Goal: Task Accomplishment & Management: Manage account settings

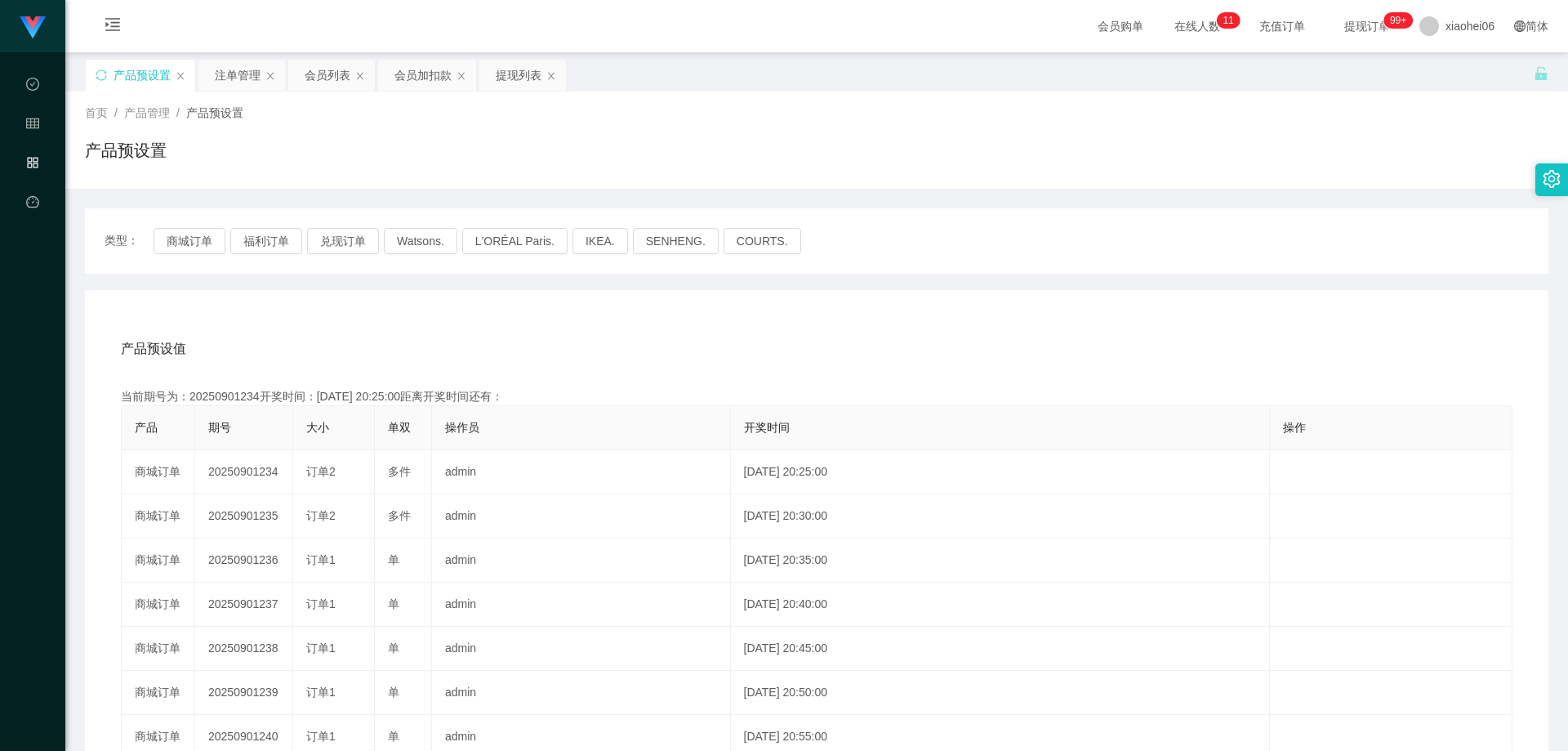
click at [343, 167] on div "产品预设置" at bounding box center [816, 156] width 1463 height 37
click at [405, 331] on div "产品预设值 添加期号" at bounding box center [816, 348] width 1391 height 46
click at [405, 330] on div "产品预设值 添加期号" at bounding box center [816, 348] width 1391 height 46
click at [480, 377] on div "产品预设值 添加期号 当前期号为：20250901234开奖时间：[DATE] 20:25:00距离开奖时间还有：02:34 产品 期号 大小 单双 操作员 …" at bounding box center [816, 634] width 1424 height 618
click at [227, 402] on div "当前期号为：20250901234开奖时间：[DATE] 20:25:00距离开奖时间还有：02:33" at bounding box center [816, 397] width 1391 height 17
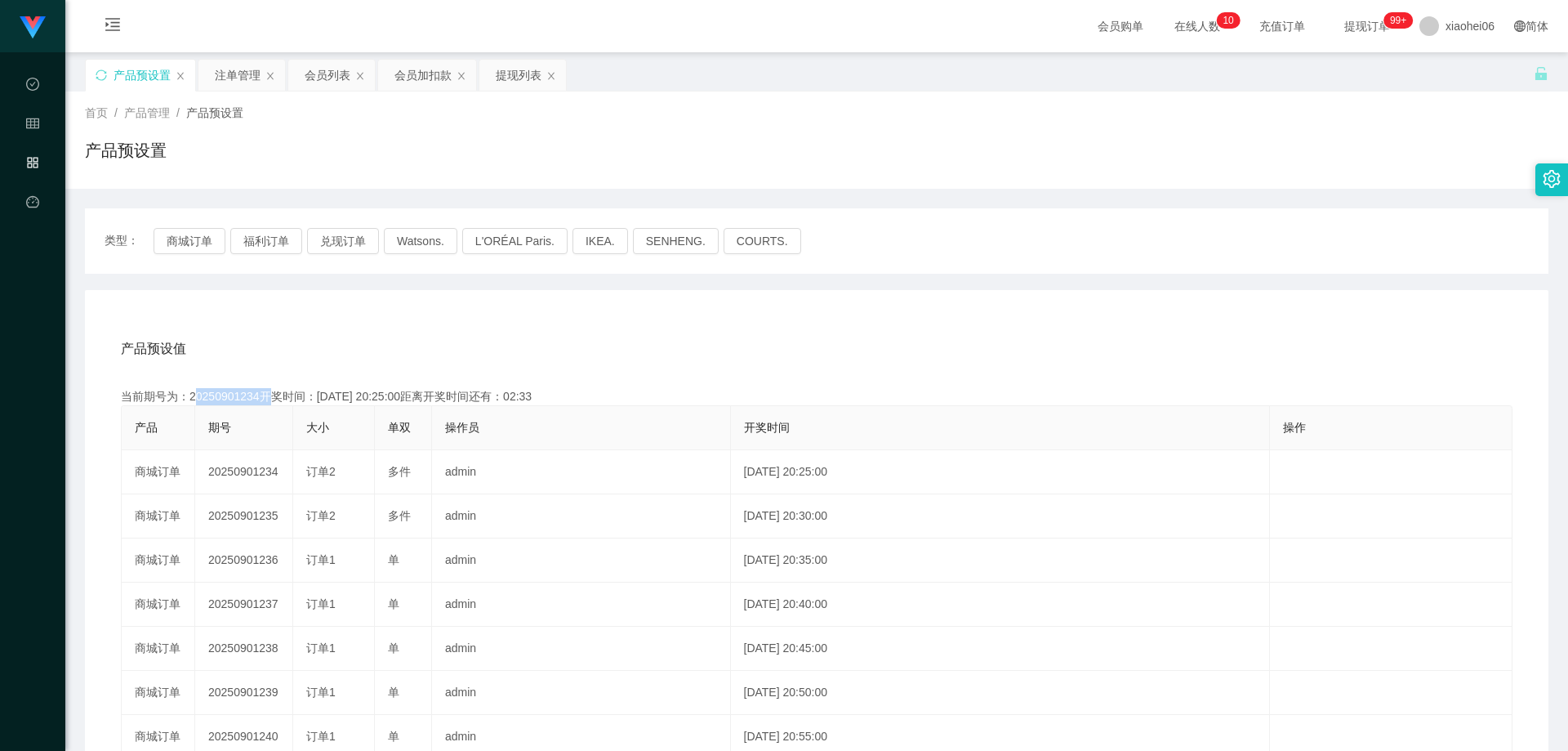
click at [227, 402] on div "当前期号为：20250901234开奖时间：[DATE] 20:25:00距离开奖时间还有：02:33" at bounding box center [816, 397] width 1391 height 17
copy div "20250901234"
drag, startPoint x: 855, startPoint y: 352, endPoint x: 875, endPoint y: 354, distance: 20.1
click at [857, 352] on div "产品预设值 添加期号" at bounding box center [816, 348] width 1391 height 46
click at [245, 79] on div "注单管理" at bounding box center [238, 75] width 46 height 31
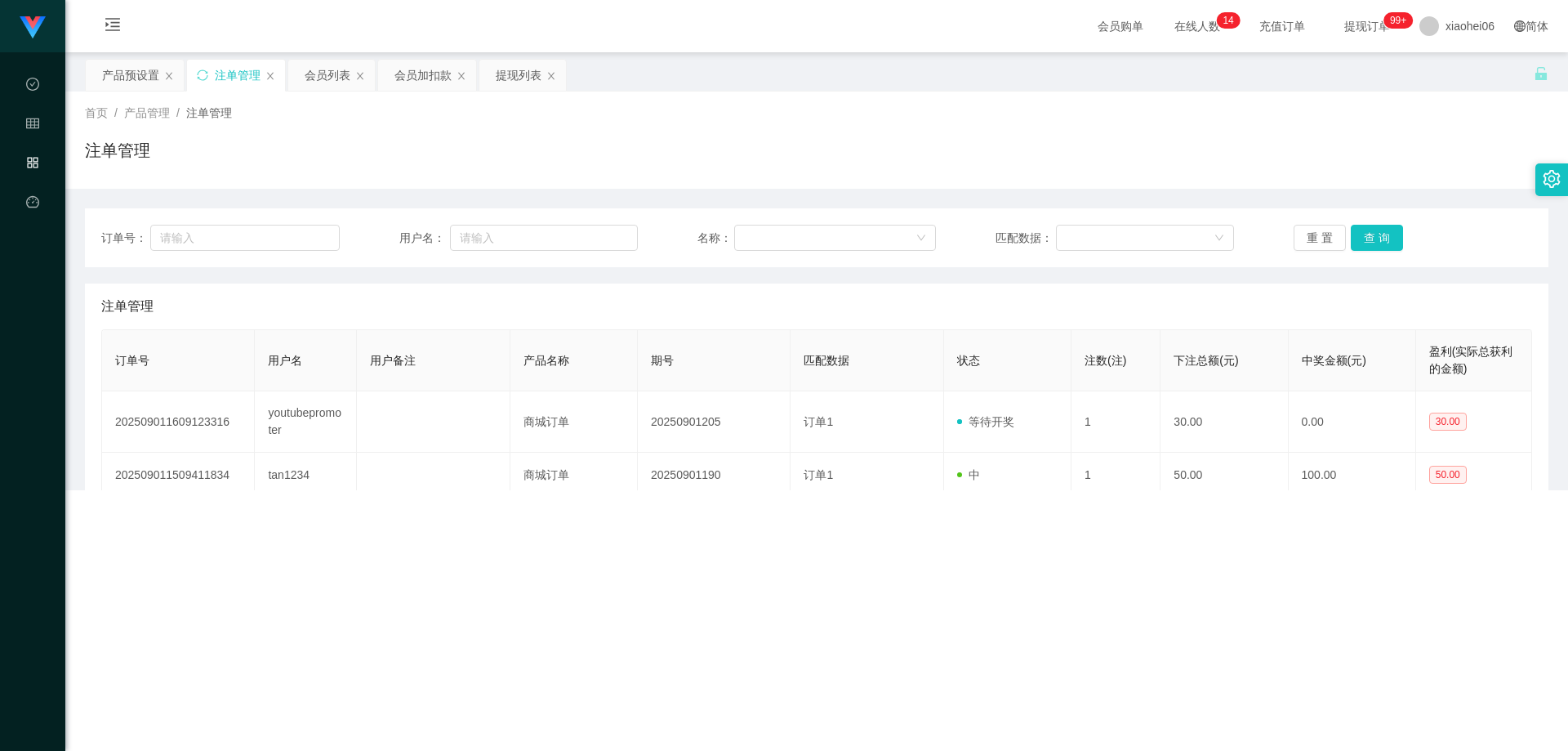
click at [1102, 167] on div "注单管理" at bounding box center [816, 156] width 1463 height 37
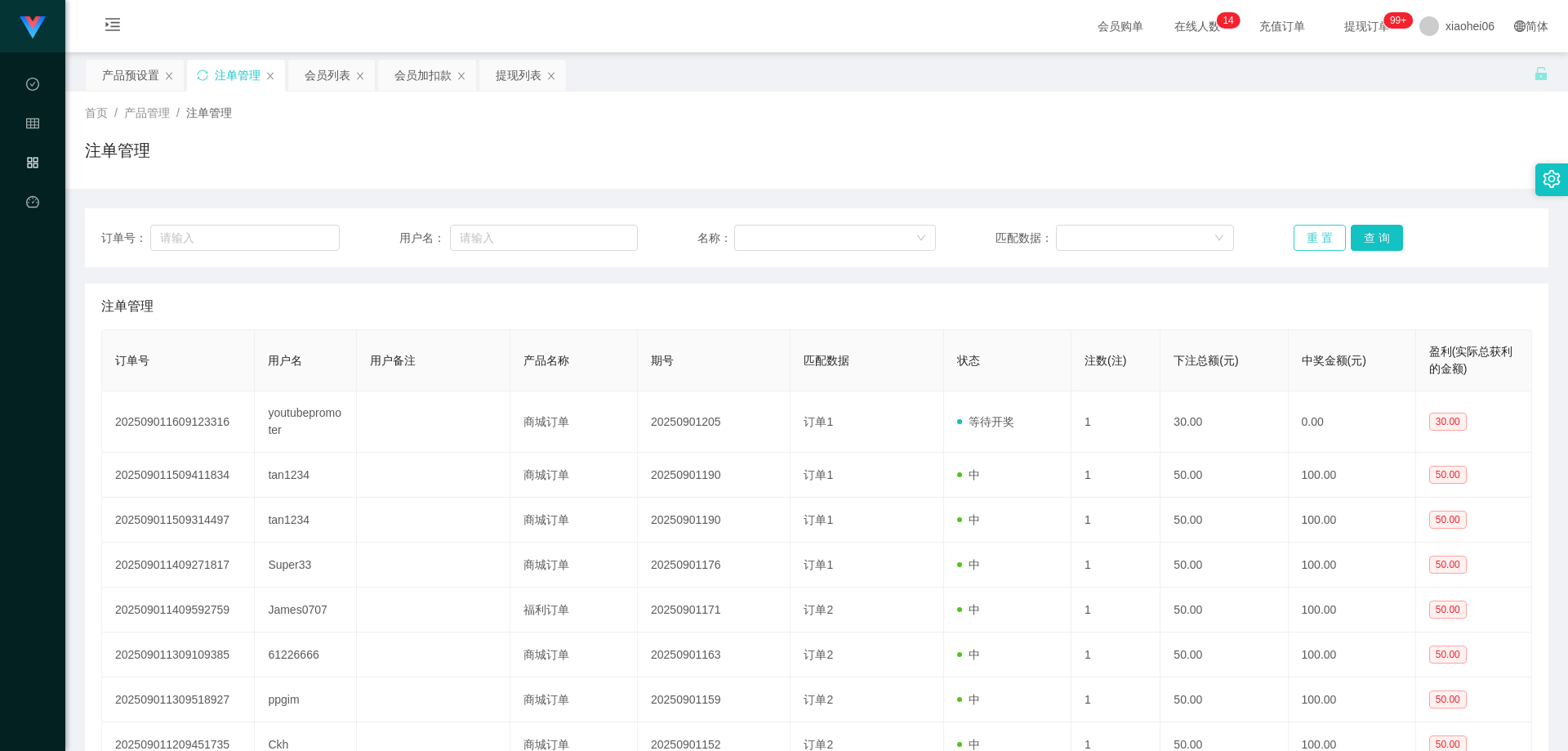
click at [1303, 239] on button "重 置" at bounding box center [1319, 237] width 52 height 26
click at [1286, 180] on div "首页 / 产品管理 / 注单管理 / 注单管理" at bounding box center [816, 140] width 1502 height 97
click at [1374, 242] on button "查 询" at bounding box center [1376, 237] width 52 height 26
click at [1378, 182] on div "首页 / 产品管理 / 注单管理 / 注单管理" at bounding box center [816, 140] width 1502 height 97
click at [121, 62] on div "产品预设置" at bounding box center [130, 75] width 57 height 31
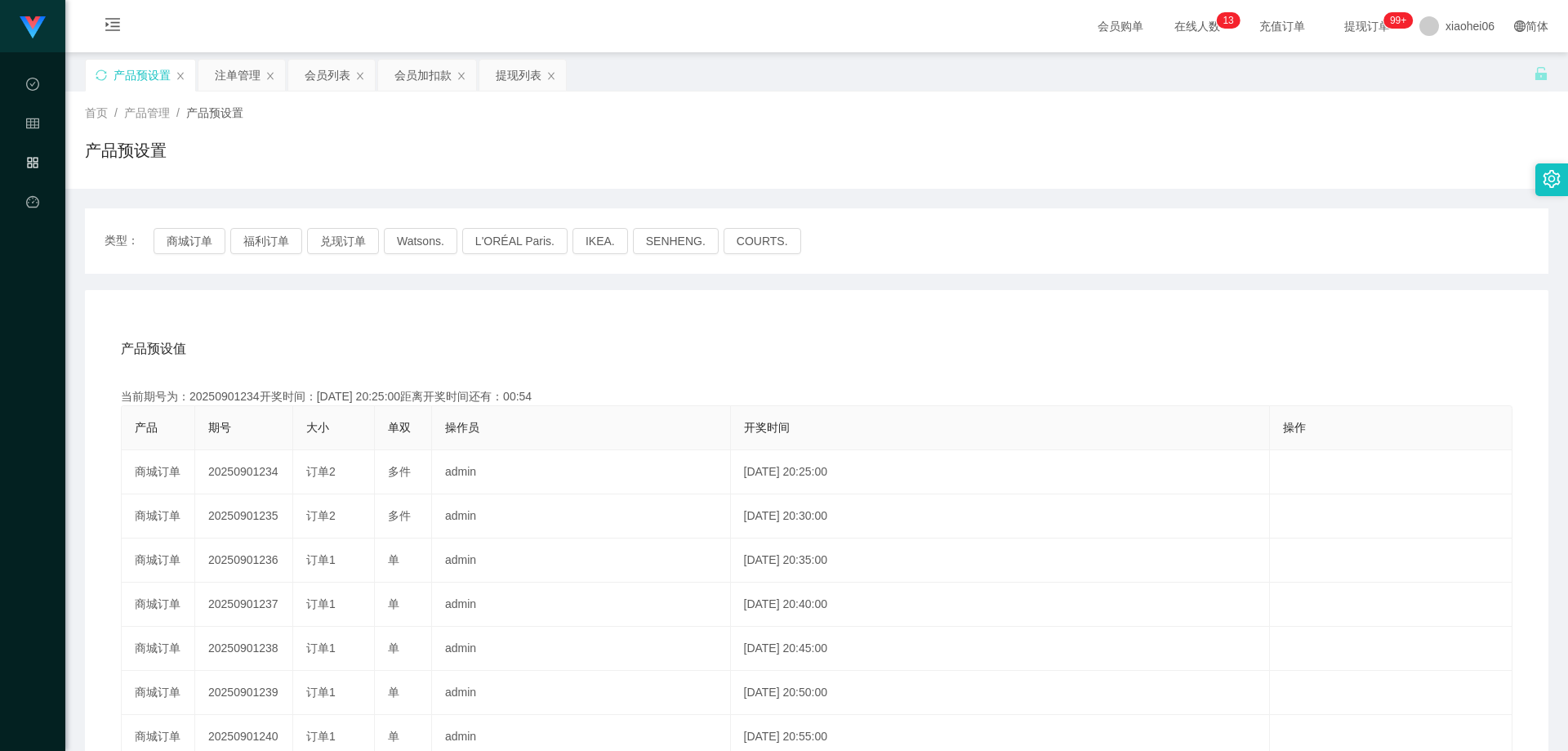
drag, startPoint x: 991, startPoint y: 158, endPoint x: 985, endPoint y: 147, distance: 12.5
click at [986, 147] on div "产品预设置" at bounding box center [816, 156] width 1463 height 37
drag, startPoint x: 629, startPoint y: 314, endPoint x: 578, endPoint y: 314, distance: 51.0
click at [627, 314] on div "产品预设值 添加期号 当前期号为：20250901234开奖时间：[DATE] 20:25:00距离开奖时间还有：00:45 产品 期号 大小 单双 操作员 …" at bounding box center [816, 626] width 1463 height 673
click at [176, 240] on button "商城订单" at bounding box center [189, 240] width 72 height 26
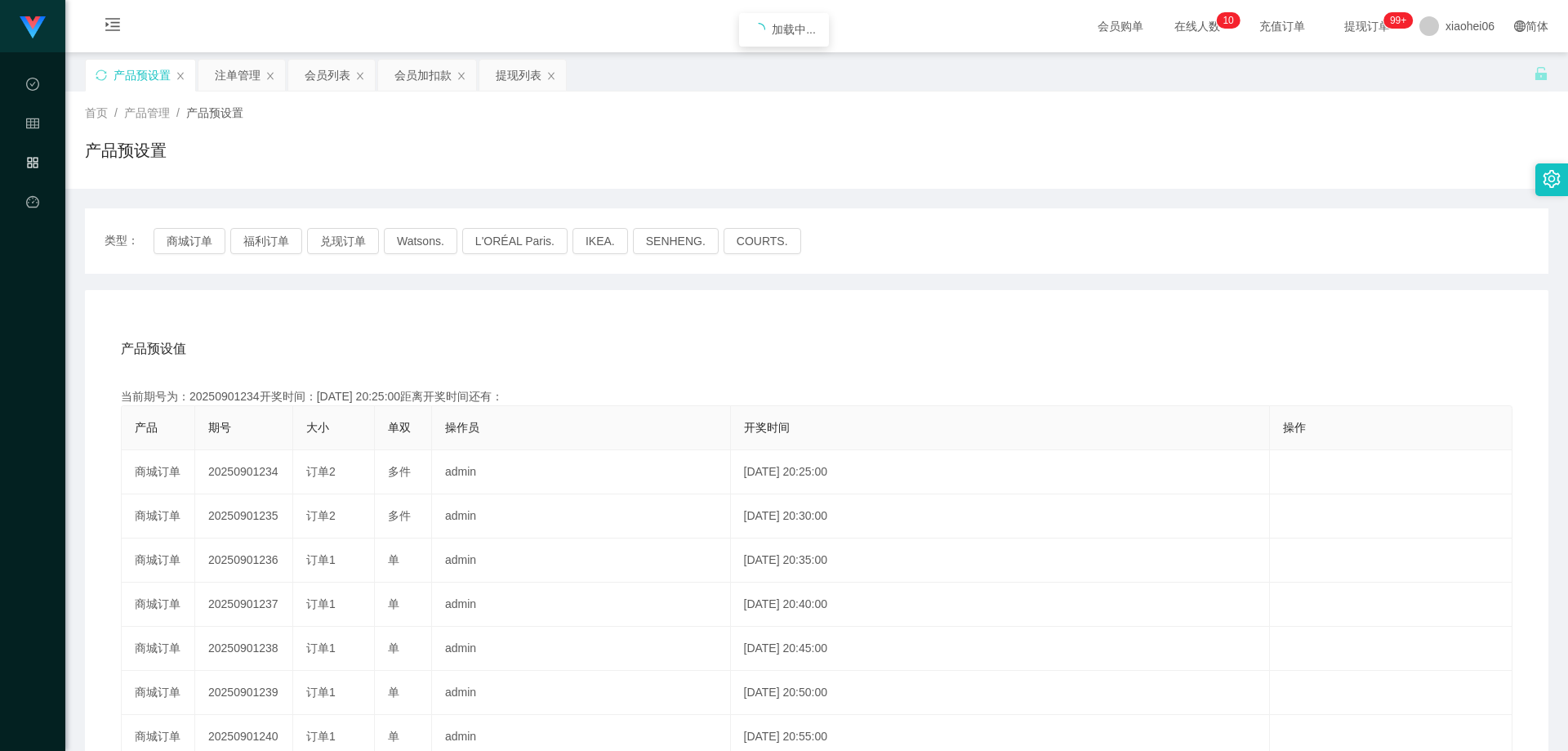
drag, startPoint x: 406, startPoint y: 342, endPoint x: 636, endPoint y: 285, distance: 237.0
click at [407, 342] on div "产品预设值 添加期号" at bounding box center [816, 348] width 1391 height 46
click at [961, 276] on div "类型： 商城订单 福利订单 兑现订单 Watsons. L'ORÉAL Paris. IKEA. [GEOGRAPHIC_DATA]. COURTS. 产品预…" at bounding box center [816, 585] width 1463 height 755
click at [220, 76] on div "注单管理" at bounding box center [238, 75] width 46 height 31
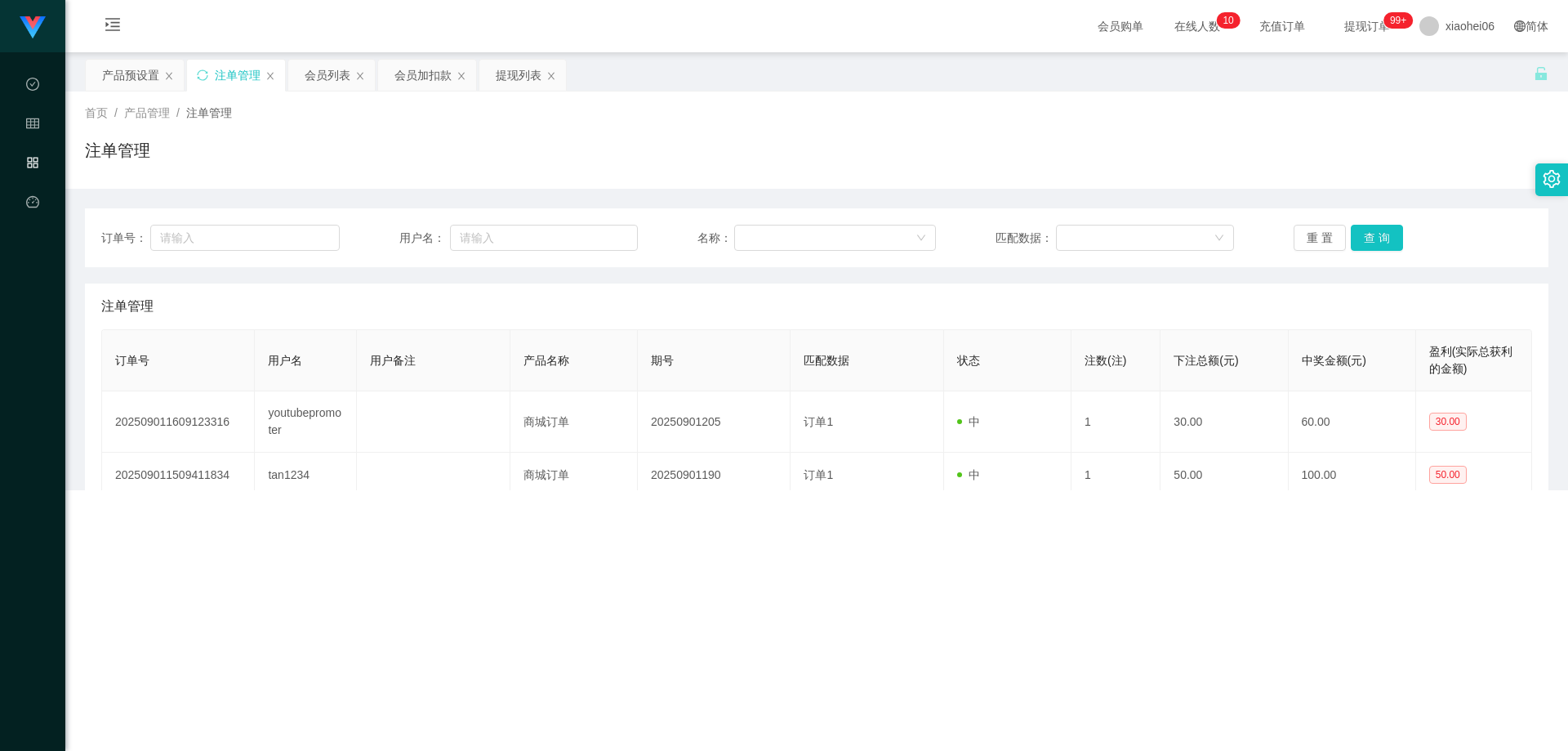
click at [1127, 195] on div "订单号： 用户名： 名称： 匹配数据： 重 置 查 询 注单管理 订单号 用户名 用户备注 产品名称 期号 匹配数据 状态 注数(注) 下注总额(元) 中奖金…" at bounding box center [816, 548] width 1463 height 721
click at [1310, 187] on div "首页 / 产品管理 / 注单管理 / 注单管理" at bounding box center [816, 140] width 1502 height 97
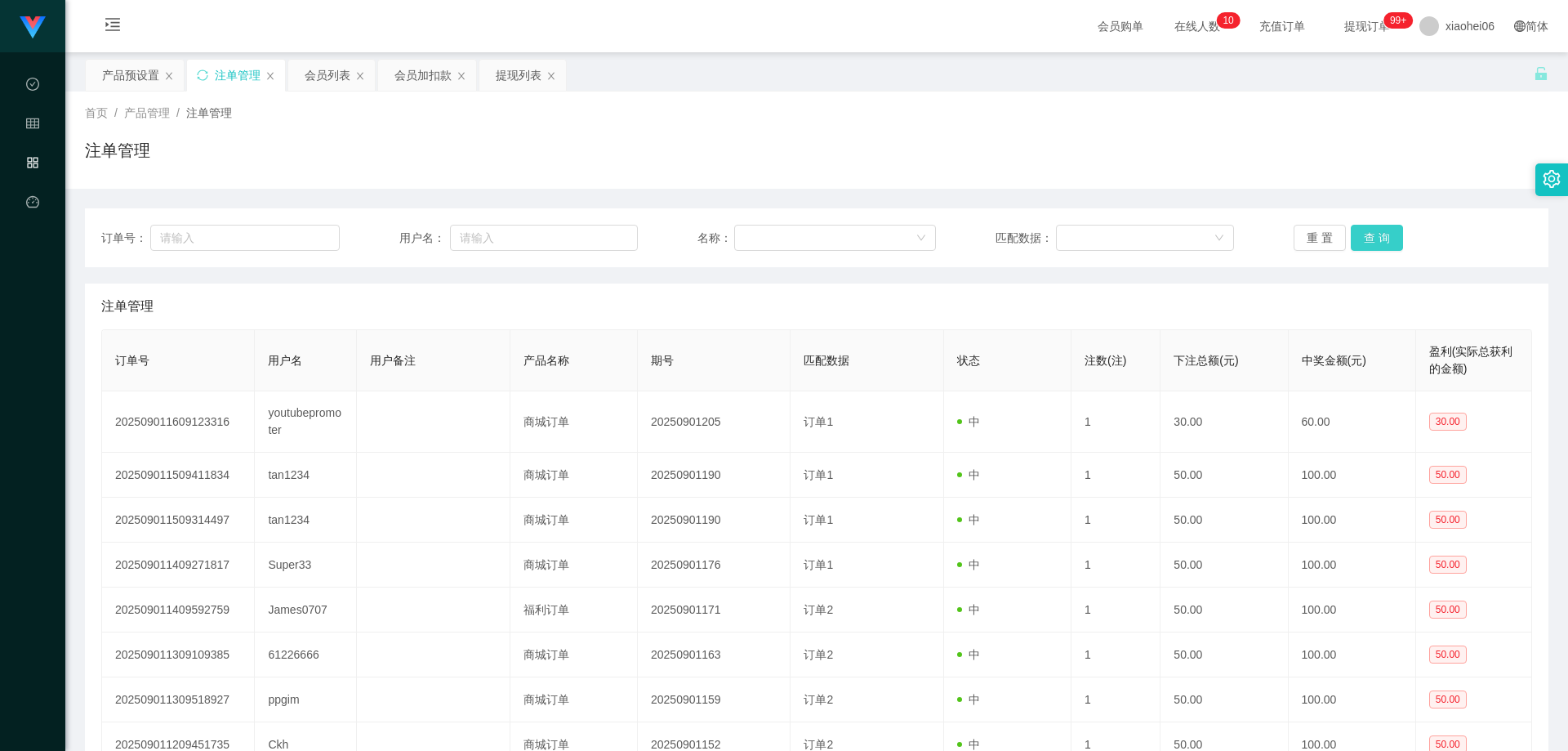
click at [1369, 238] on button "查 询" at bounding box center [1376, 237] width 52 height 26
click at [1274, 164] on div "注单管理" at bounding box center [816, 156] width 1463 height 37
click at [1394, 236] on button "查 询" at bounding box center [1376, 237] width 52 height 26
click at [1388, 238] on div "重 置 查 询" at bounding box center [1412, 237] width 239 height 26
click at [1388, 236] on button "查 询" at bounding box center [1376, 237] width 52 height 26
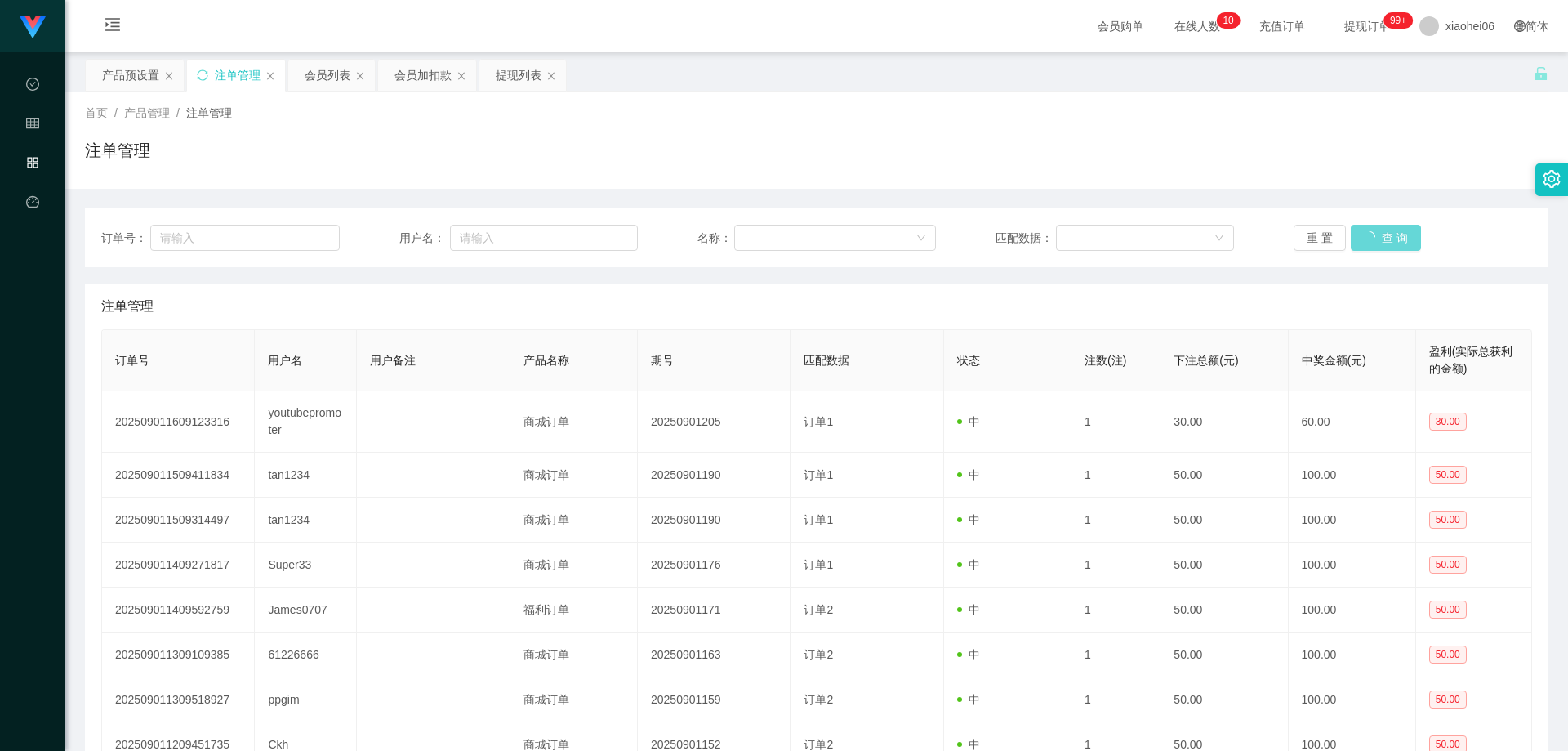
click at [1392, 158] on div "注单管理" at bounding box center [816, 156] width 1463 height 37
click at [419, 167] on div "注单管理" at bounding box center [816, 156] width 1463 height 37
click at [138, 74] on div "产品预设置" at bounding box center [130, 75] width 57 height 31
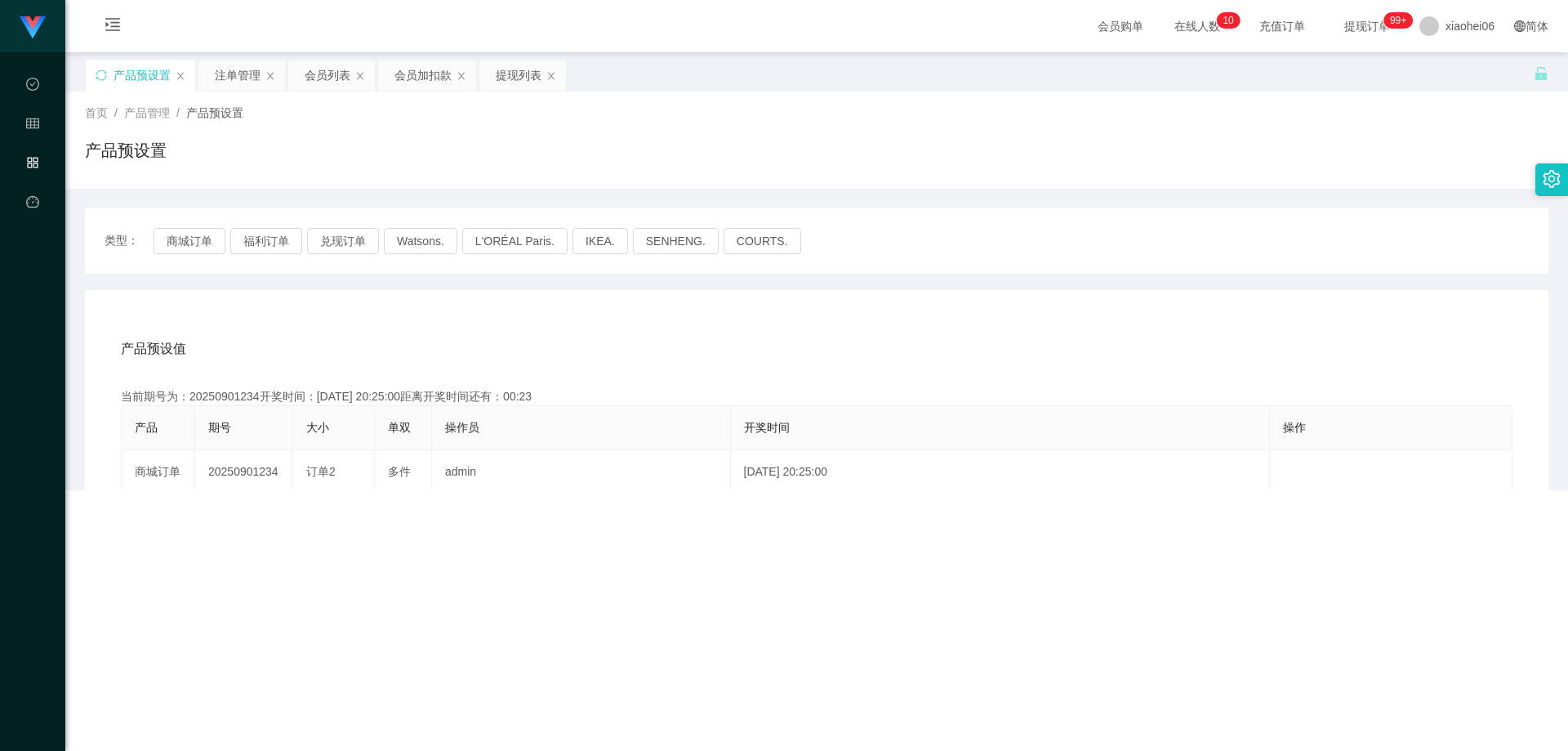
click at [581, 151] on div "产品预设置" at bounding box center [816, 156] width 1463 height 37
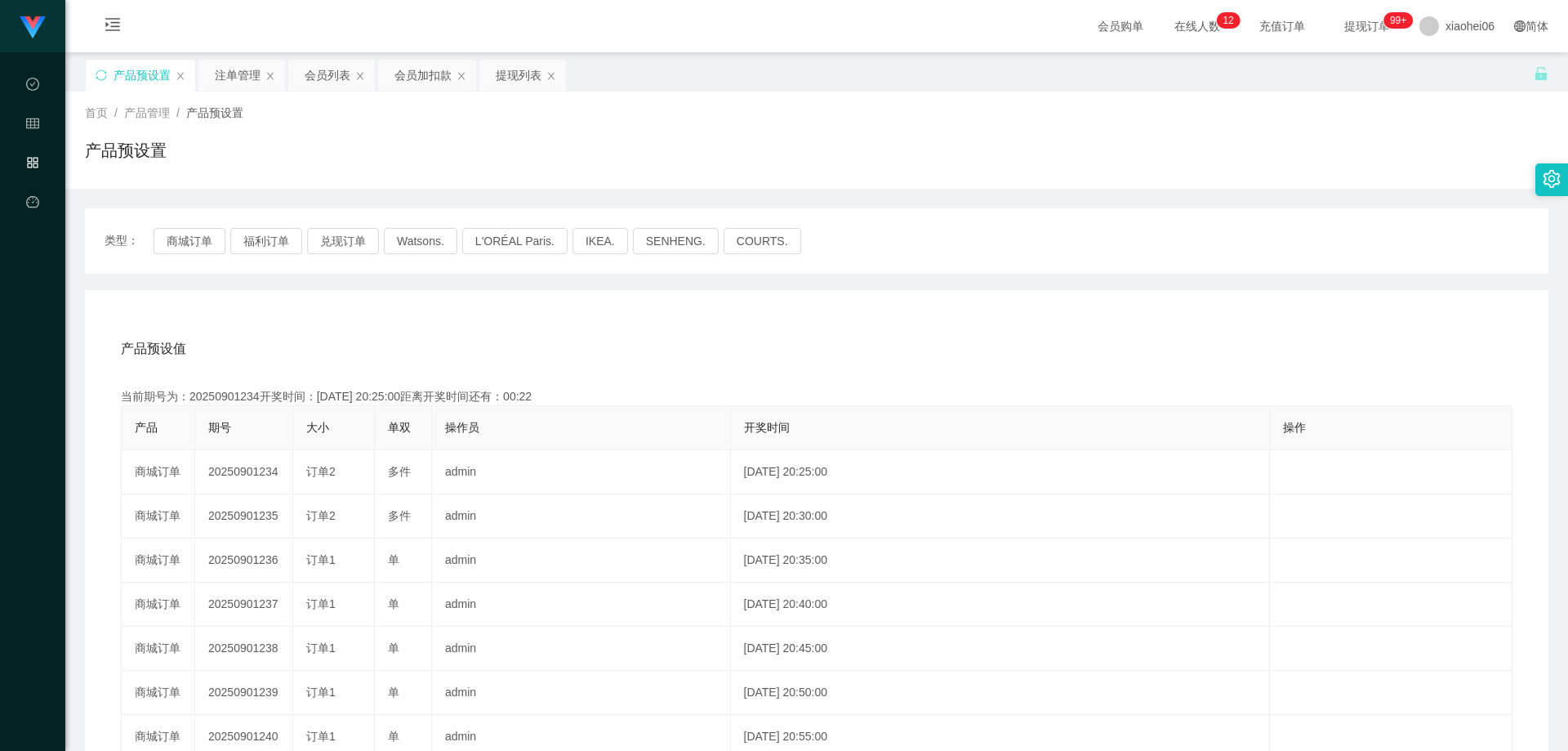
click at [365, 296] on div "产品预设值 添加期号 当前期号为：20250901234开奖时间：[DATE] 20:25:00距离开奖时间还有：00:22 产品 期号 大小 单双 操作员 …" at bounding box center [816, 626] width 1463 height 673
click at [162, 237] on button "商城订单" at bounding box center [189, 240] width 72 height 26
click at [473, 334] on div "产品预设值 添加期号" at bounding box center [816, 348] width 1391 height 46
click at [417, 179] on div "首页 / 产品管理 / 产品预设置 / 产品预设置" at bounding box center [816, 140] width 1502 height 97
click at [239, 75] on div "注单管理" at bounding box center [238, 75] width 46 height 31
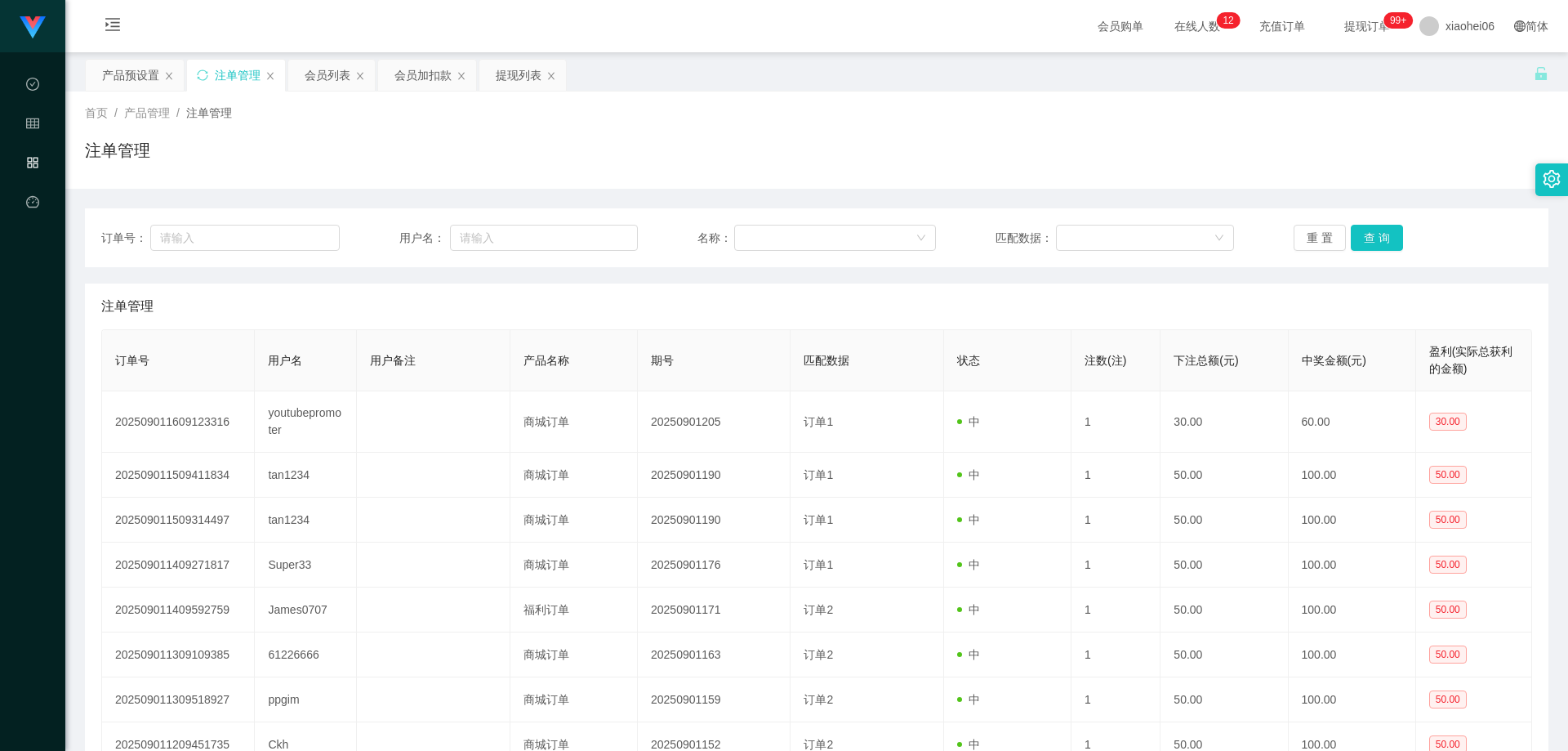
click at [1041, 187] on div "首页 / 产品管理 / 注单管理 / 注单管理" at bounding box center [816, 140] width 1502 height 97
click at [1362, 233] on button "查 询" at bounding box center [1376, 237] width 52 height 26
click at [1264, 153] on div "注单管理" at bounding box center [816, 156] width 1463 height 37
click at [1316, 234] on button "重 置" at bounding box center [1319, 237] width 52 height 26
click at [1285, 169] on div "注单管理" at bounding box center [816, 156] width 1463 height 37
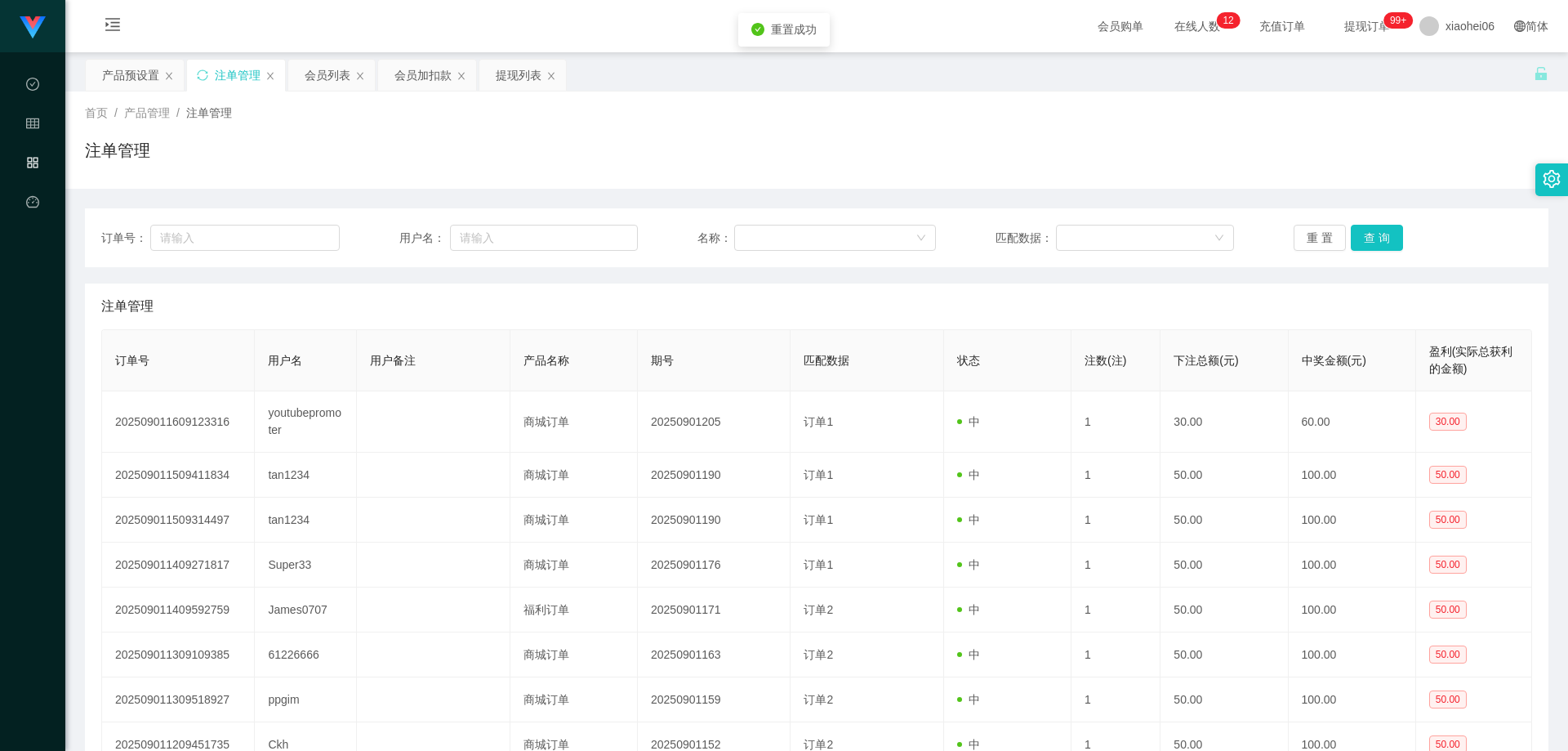
click at [1362, 194] on div "订单号： 用户名： 名称： 匹配数据： 重 置 查 询 注单管理 订单号 用户名 用户备注 产品名称 期号 匹配数据 状态 注数(注) 下注总额(元) 中奖金…" at bounding box center [816, 548] width 1463 height 721
click at [503, 318] on div "注单管理" at bounding box center [815, 306] width 1430 height 46
click at [348, 158] on div "注单管理" at bounding box center [816, 156] width 1463 height 37
click at [135, 84] on div "产品预设置" at bounding box center [130, 75] width 57 height 31
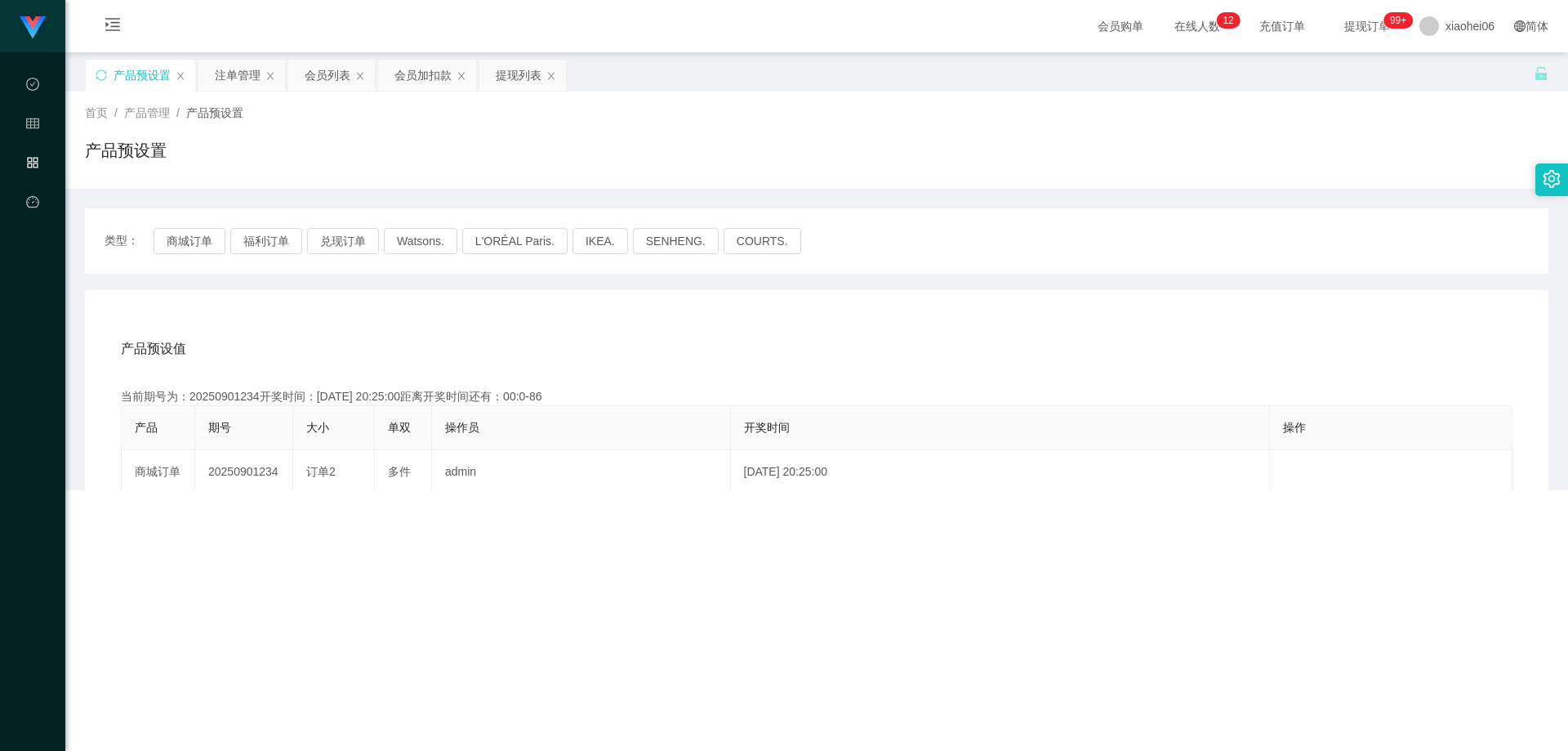
click at [690, 128] on div "首页 / 产品管理 / 产品预设置 / 产品预设置" at bounding box center [816, 140] width 1463 height 71
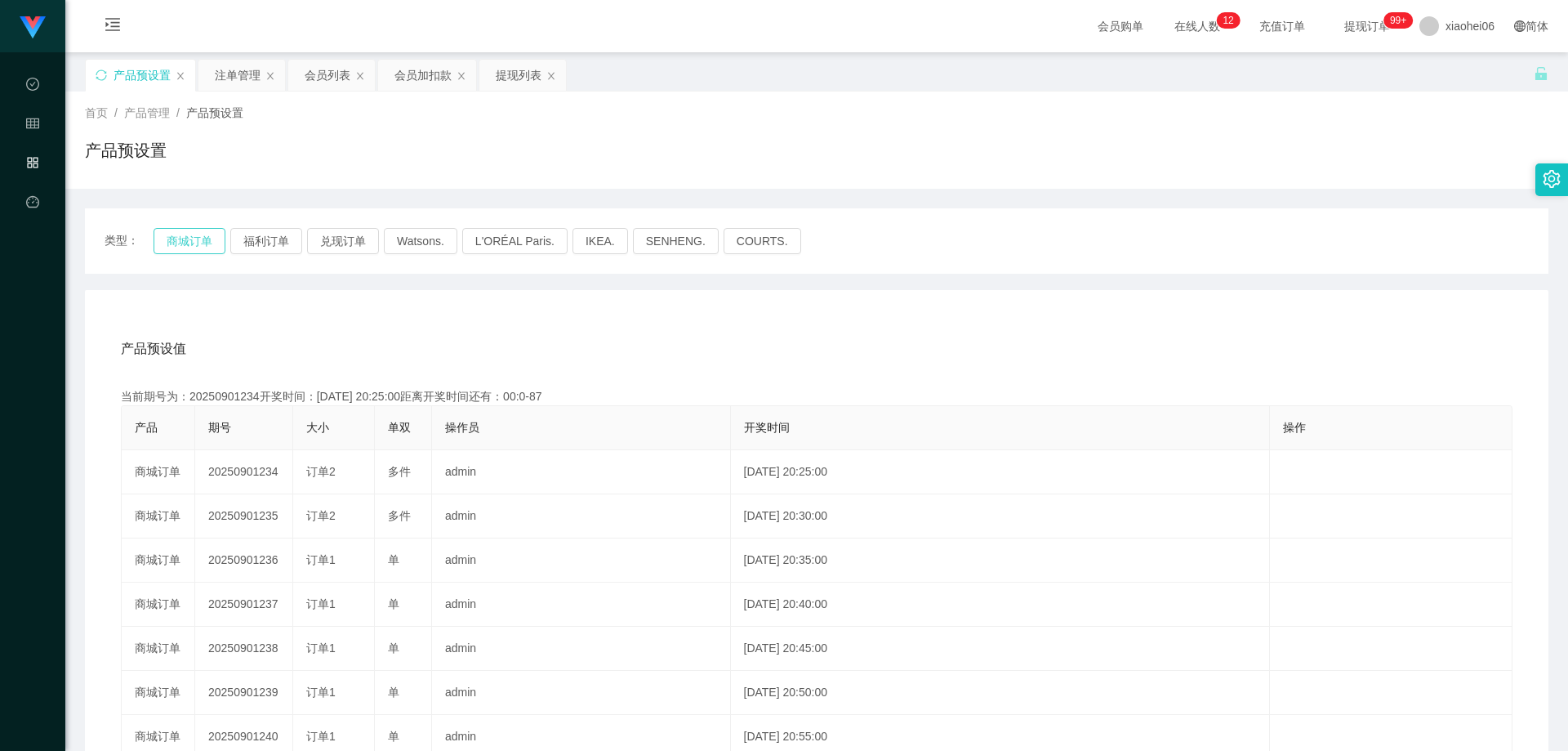
click at [200, 229] on button "商城订单" at bounding box center [189, 240] width 72 height 26
click at [859, 300] on div "产品预设值 添加期号 当前期号为：20250901235开奖时间：[DATE] 20:30:00距离开奖时间还有：03:30 产品 期号 大小 单双 操作员 …" at bounding box center [816, 626] width 1463 height 673
click at [871, 315] on div "产品预设值 添加期号 当前期号为：20250901235开奖时间：[DATE] 20:30:00距离开奖时间还有：03:30 产品 期号 大小 单双 操作员 …" at bounding box center [816, 626] width 1463 height 673
